Goal: Task Accomplishment & Management: Manage account settings

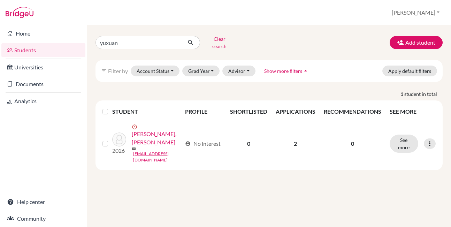
click at [227, 178] on div "yuxuan Clear search Add student filter_list Filter by Account Status Active acc…" at bounding box center [269, 126] width 364 height 202
click at [406, 39] on button "Add student" at bounding box center [416, 42] width 53 height 13
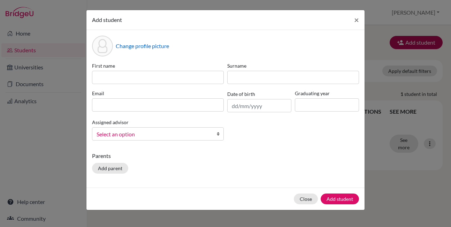
click at [406, 39] on div "Add student × Change profile picture First name Surname Email Date of birth Gra…" at bounding box center [225, 113] width 451 height 227
click at [355, 20] on span "×" at bounding box center [356, 20] width 5 height 10
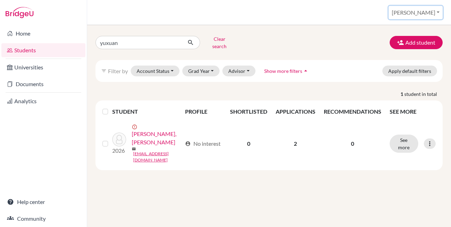
click at [427, 14] on button "[PERSON_NAME]" at bounding box center [416, 12] width 54 height 13
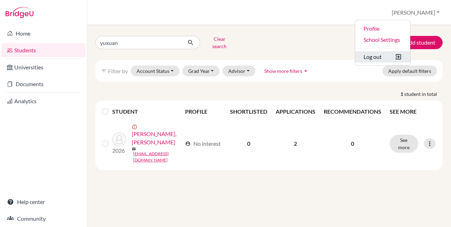
click at [407, 57] on button "Log out" at bounding box center [382, 56] width 55 height 11
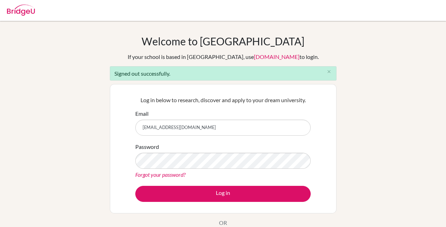
type input "[EMAIL_ADDRESS][DOMAIN_NAME]"
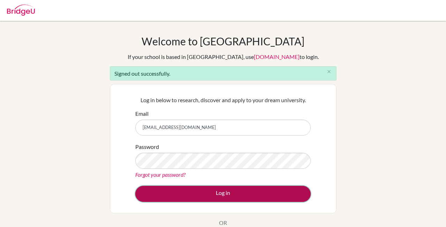
click at [202, 193] on button "Log in" at bounding box center [222, 194] width 175 height 16
